Goal: Task Accomplishment & Management: Complete application form

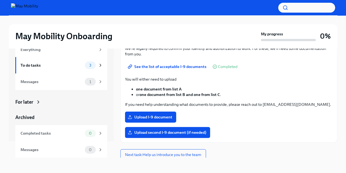
scroll to position [67, 0]
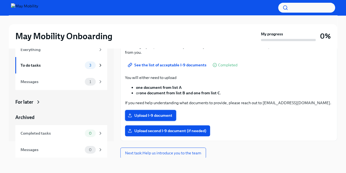
click at [153, 114] on span "Upload I-9 document" at bounding box center [151, 115] width 44 height 5
click at [0, 0] on input "Upload I-9 document" at bounding box center [0, 0] width 0 height 0
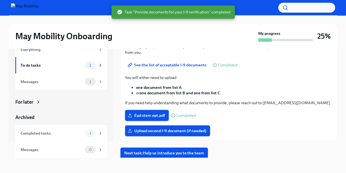
click at [154, 113] on span "Ead stem opt.pdf" at bounding box center [147, 115] width 36 height 5
click at [0, 0] on input "Ead stem opt.pdf" at bounding box center [0, 0] width 0 height 0
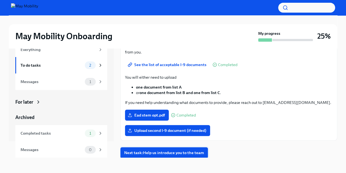
click at [158, 153] on span "Next task : Help us introduce you to the team" at bounding box center [164, 152] width 80 height 5
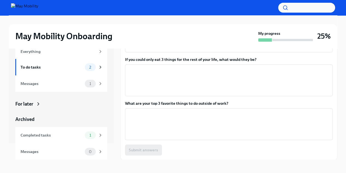
scroll to position [9, 0]
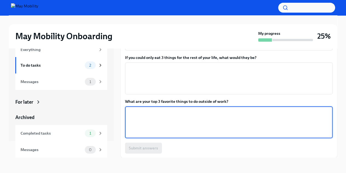
click at [176, 114] on textarea "What are your top 3 favorite things to do outside of work?" at bounding box center [228, 122] width 201 height 26
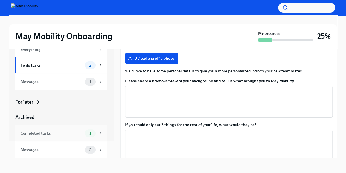
scroll to position [78, 0]
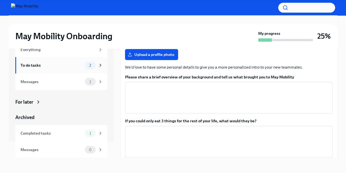
click at [65, 67] on div "To do tasks" at bounding box center [52, 65] width 62 height 6
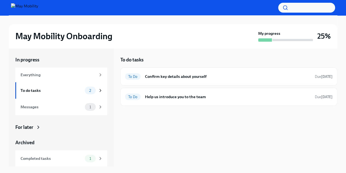
scroll to position [1, 0]
click at [204, 78] on h6 "Confirm key details about yourself" at bounding box center [228, 76] width 166 height 6
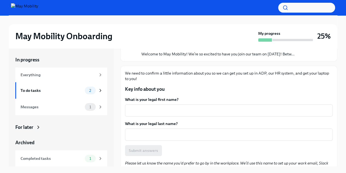
scroll to position [53, 0]
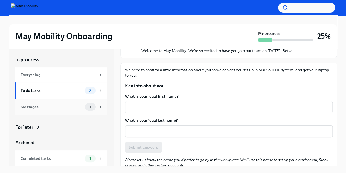
click at [63, 110] on div "Messages 1" at bounding box center [62, 107] width 82 height 8
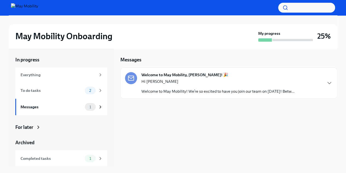
click at [197, 84] on div "Hi Helena Welcome to May Mobility! We’re so excited to have you join our team o…" at bounding box center [218, 86] width 153 height 15
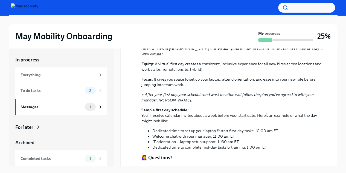
scroll to position [274, 0]
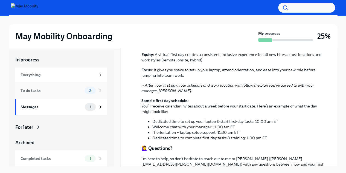
click at [60, 90] on div "To do tasks" at bounding box center [52, 90] width 62 height 6
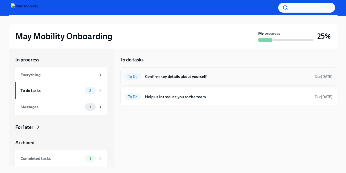
click at [191, 77] on h6 "Confirm key details about yourself" at bounding box center [228, 76] width 166 height 6
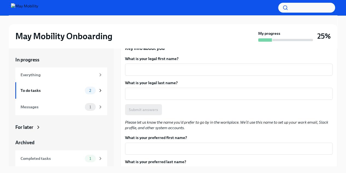
scroll to position [90, 0]
click at [146, 64] on div "x ​" at bounding box center [229, 70] width 208 height 12
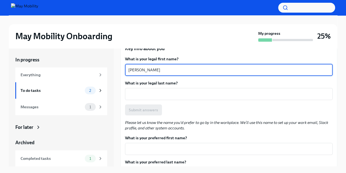
type textarea "Helena"
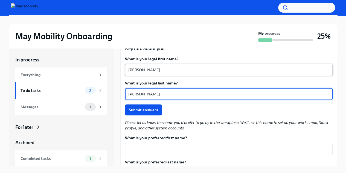
type textarea "Thomas"
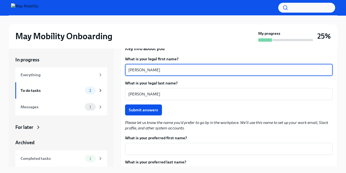
click at [146, 72] on textarea "Helena" at bounding box center [228, 70] width 201 height 7
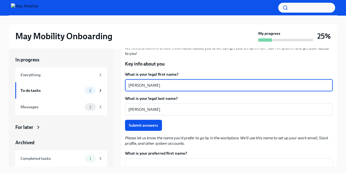
scroll to position [74, 0]
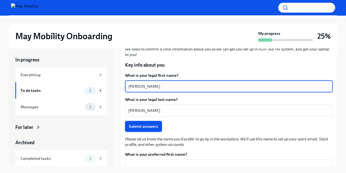
type textarea "Helena"
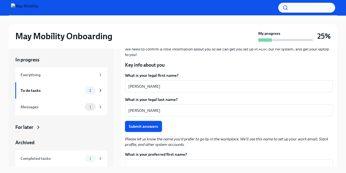
click at [140, 129] on button "Submit answers" at bounding box center [143, 126] width 37 height 11
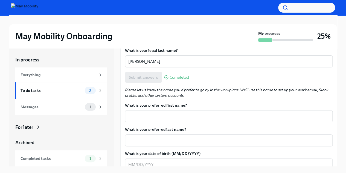
scroll to position [126, 0]
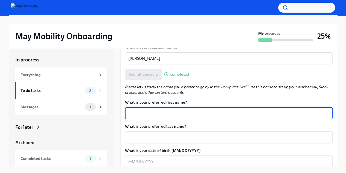
click at [173, 115] on textarea "What is your preferred first name?" at bounding box center [228, 113] width 201 height 7
type textarea "Helena"
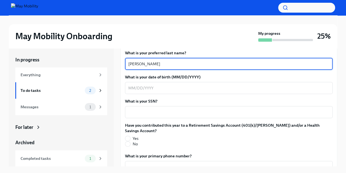
scroll to position [203, 0]
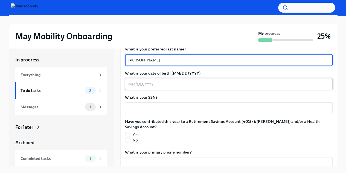
type textarea "Thomas"
click at [160, 84] on textarea "What is your date of birth (MM/DD/YYYY)" at bounding box center [228, 84] width 201 height 7
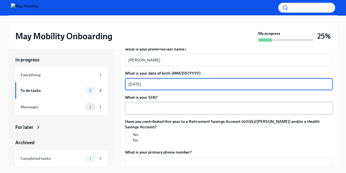
type textarea "10/10/2000"
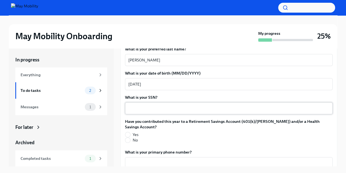
click at [135, 112] on div "x ​" at bounding box center [229, 108] width 208 height 12
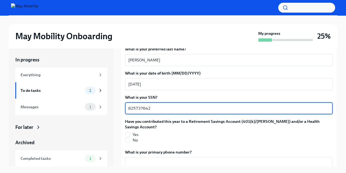
scroll to position [233, 0]
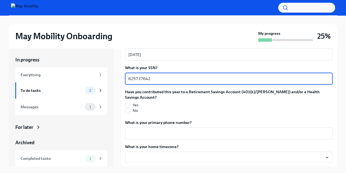
type textarea "825737642"
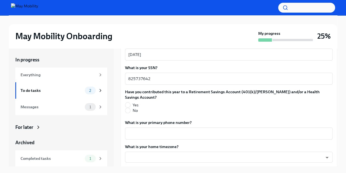
click at [135, 108] on span "No" at bounding box center [135, 110] width 5 height 5
click at [130, 108] on input "No" at bounding box center [127, 110] width 5 height 5
radio input "true"
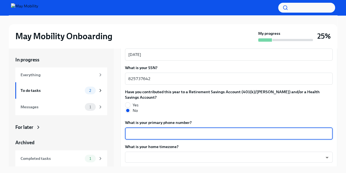
click at [167, 130] on textarea "What is your primary phone number?" at bounding box center [228, 133] width 201 height 7
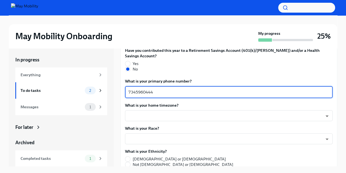
scroll to position [274, 0]
type textarea "7345960444"
click at [174, 111] on body "May Mobility Onboarding My progress 25% In progress Everything To do tasks 2 Me…" at bounding box center [173, 90] width 346 height 182
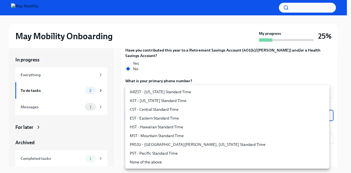
click at [160, 116] on li "EST - Eastern Standard Time" at bounding box center [227, 118] width 204 height 9
type input "6ZodGxRMV"
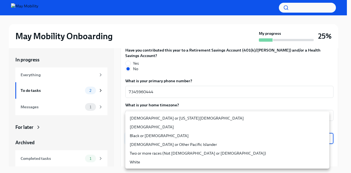
click at [141, 131] on body "May Mobility Onboarding My progress 25% In progress Everything To do tasks 2 Me…" at bounding box center [175, 90] width 351 height 182
click at [144, 128] on li "Asian" at bounding box center [227, 126] width 204 height 9
type input "PJ6yfLBsi"
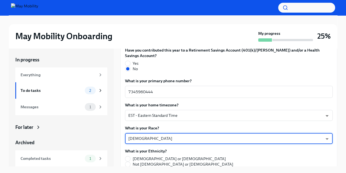
click at [138, 161] on span "Not Hispanic or Latino" at bounding box center [183, 163] width 101 height 5
click at [130, 162] on input "Not Hispanic or Latino" at bounding box center [127, 164] width 5 height 5
radio input "true"
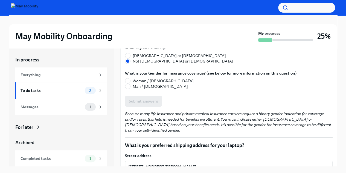
scroll to position [384, 0]
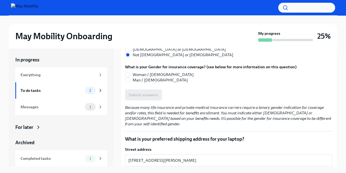
click at [145, 72] on span "Woman / Female" at bounding box center [163, 74] width 61 height 5
click at [130, 72] on input "Woman / Female" at bounding box center [127, 74] width 5 height 5
radio input "true"
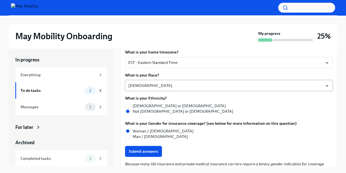
scroll to position [328, 0]
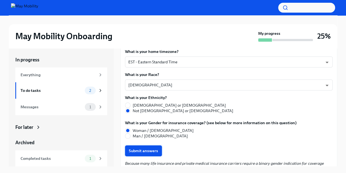
click at [139, 148] on span "Submit answers" at bounding box center [143, 150] width 29 height 5
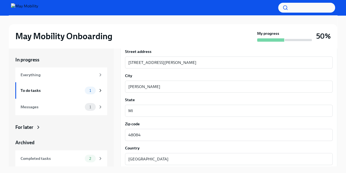
scroll to position [506, 0]
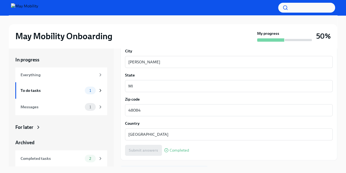
click at [147, 170] on span "Next task : Help us introduce you to the team" at bounding box center [164, 172] width 80 height 5
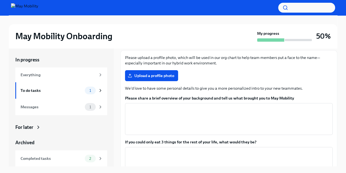
scroll to position [66, 0]
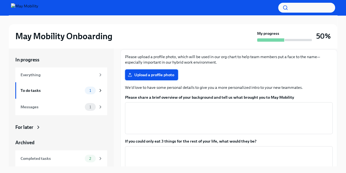
click at [165, 74] on span "Upload a profile photo" at bounding box center [151, 74] width 45 height 5
click at [0, 0] on input "Upload a profile photo" at bounding box center [0, 0] width 0 height 0
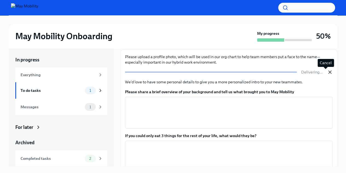
click at [328, 71] on icon "button" at bounding box center [330, 71] width 5 height 5
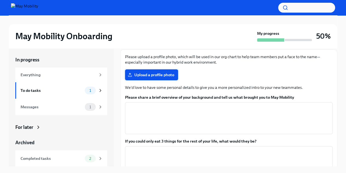
click at [140, 76] on span "Upload a profile photo" at bounding box center [151, 74] width 45 height 5
click at [0, 0] on input "Upload a profile photo" at bounding box center [0, 0] width 0 height 0
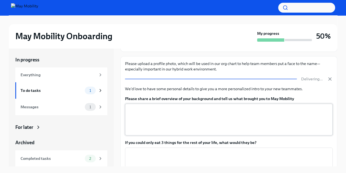
scroll to position [60, 0]
click at [169, 98] on label "Please share a brief overview of your background and tell us what brought you t…" at bounding box center [229, 98] width 208 height 5
click at [169, 106] on textarea "Please share a brief overview of your background and tell us what brought you t…" at bounding box center [228, 119] width 201 height 26
click at [169, 98] on label "Please share a brief overview of your background and tell us what brought you t…" at bounding box center [229, 98] width 208 height 5
click at [169, 106] on textarea "Please share a brief overview of your background and tell us what brought you t…" at bounding box center [228, 119] width 201 height 26
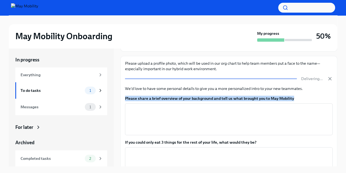
click at [169, 98] on label "Please share a brief overview of your background and tell us what brought you t…" at bounding box center [229, 98] width 208 height 5
click at [169, 106] on textarea "Please share a brief overview of your background and tell us what brought you t…" at bounding box center [228, 119] width 201 height 26
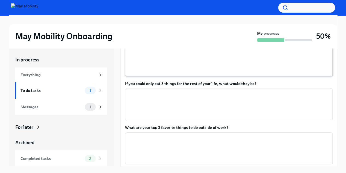
scroll to position [141, 0]
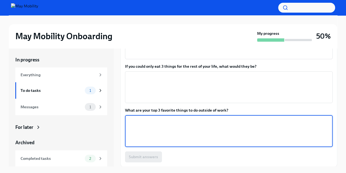
click at [173, 129] on textarea "What are your top 3 favorite things to do outside of work?" at bounding box center [228, 131] width 201 height 26
type textarea "L"
click at [158, 119] on textarea "Play violin, keyboard, yoga and travel" at bounding box center [228, 131] width 201 height 26
click at [179, 122] on textarea "Play violin, yoga and travel" at bounding box center [228, 131] width 201 height 26
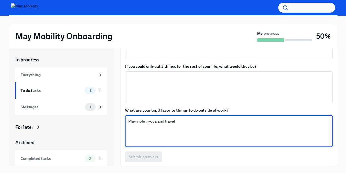
scroll to position [122, 0]
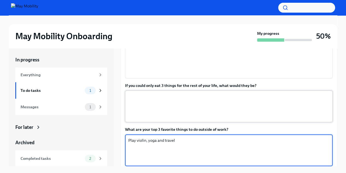
type textarea "Play violin, yoga and travel"
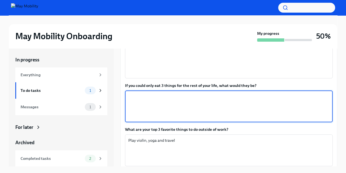
click at [167, 105] on textarea "If you could only eat 3 things for the rest of your life, what would they be?" at bounding box center [228, 106] width 201 height 26
click at [148, 101] on textarea "If you could only eat 3 things for the rest of your life, what would they be?" at bounding box center [228, 106] width 201 height 26
type textarea "c"
click at [153, 96] on textarea "Chocolate!," at bounding box center [228, 106] width 201 height 26
click at [148, 94] on textarea "Chocolate!," at bounding box center [228, 106] width 201 height 26
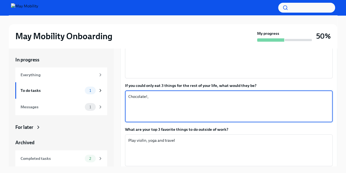
click at [171, 104] on textarea "Chocolate!," at bounding box center [228, 106] width 201 height 26
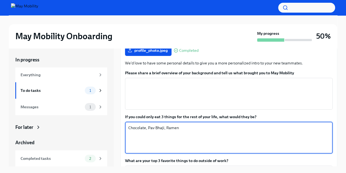
scroll to position [92, 0]
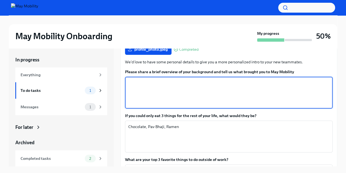
click at [152, 91] on textarea "Please share a brief overview of your background and tell us what brought you t…" at bounding box center [228, 92] width 201 height 26
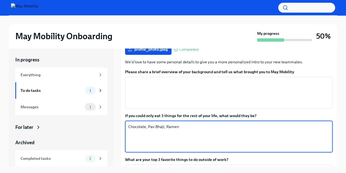
click at [173, 125] on textarea "Chocolate, Pav Bhaji, Ramen" at bounding box center [228, 136] width 201 height 26
type textarea "Chocolate, Pav Bhaji, Cake"
click at [132, 87] on textarea "Please share a brief overview of your background and tell us what brought you t…" at bounding box center [228, 92] width 201 height 26
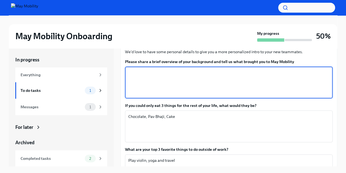
scroll to position [103, 0]
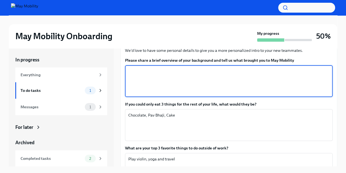
click at [162, 78] on textarea "Please share a brief overview of your background and tell us what brought you t…" at bounding box center [228, 81] width 201 height 26
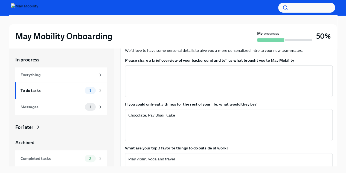
click at [183, 61] on label "Please share a brief overview of your background and tell us what brought you t…" at bounding box center [229, 60] width 208 height 5
click at [183, 68] on textarea "Please share a brief overview of your background and tell us what brought you t…" at bounding box center [228, 81] width 201 height 26
click at [183, 61] on label "Please share a brief overview of your background and tell us what brought you t…" at bounding box center [229, 60] width 208 height 5
click at [183, 68] on textarea "Please share a brief overview of your background and tell us what brought you t…" at bounding box center [228, 81] width 201 height 26
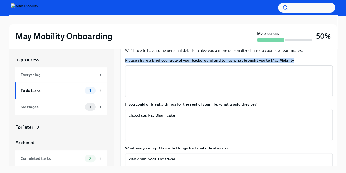
click at [183, 61] on label "Please share a brief overview of your background and tell us what brought you t…" at bounding box center [229, 60] width 208 height 5
click at [183, 68] on textarea "Please share a brief overview of your background and tell us what brought you t…" at bounding box center [228, 81] width 201 height 26
copy label "Please share a brief overview of your background and tell us what brought you t…"
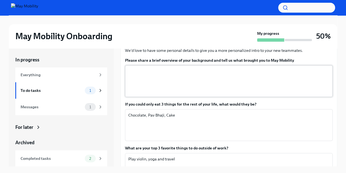
click at [176, 85] on textarea "Please share a brief overview of your background and tell us what brought you t…" at bounding box center [228, 81] width 201 height 26
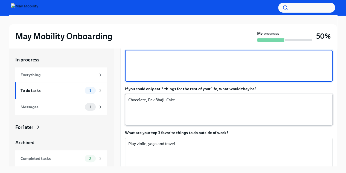
scroll to position [118, 0]
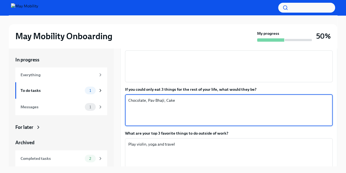
click at [178, 99] on textarea "Chocolate, Pav Bhaji, Cake" at bounding box center [228, 110] width 201 height 26
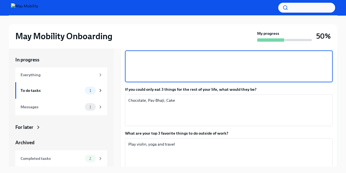
click at [140, 69] on textarea "Please share a brief overview of your background and tell us what brought you t…" at bounding box center [228, 66] width 201 height 26
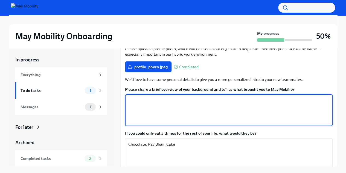
scroll to position [73, 0]
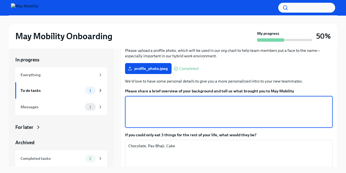
click at [166, 117] on textarea "Please share a brief overview of your background and tell us what brought you t…" at bounding box center [228, 112] width 201 height 26
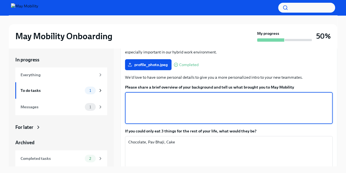
scroll to position [78, 0]
